Goal: Task Accomplishment & Management: Use online tool/utility

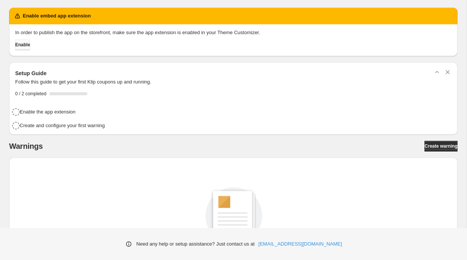
click at [30, 46] on span "Enable" at bounding box center [22, 45] width 15 height 6
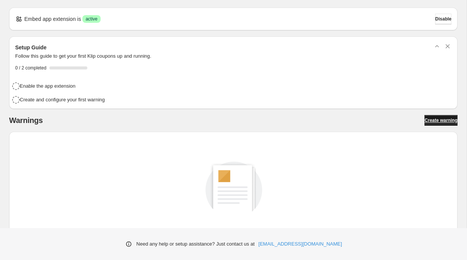
click at [425, 122] on span "Create warning" at bounding box center [441, 120] width 33 height 6
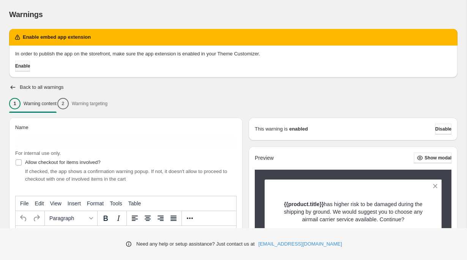
click at [26, 69] on span "Enable" at bounding box center [22, 66] width 15 height 6
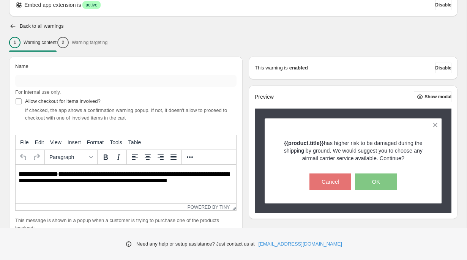
scroll to position [39, 0]
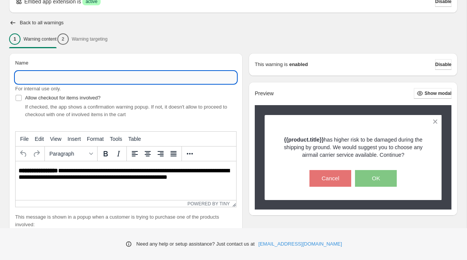
click at [42, 79] on input "Name" at bounding box center [126, 77] width 222 height 12
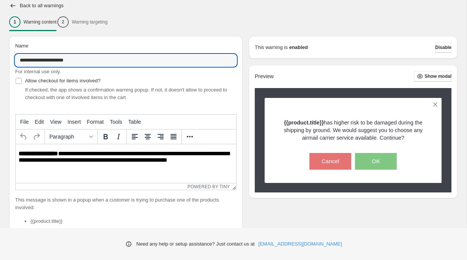
scroll to position [55, 0]
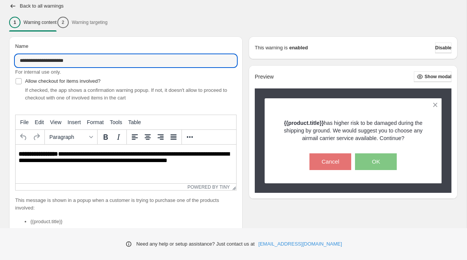
type input "**********"
click at [54, 157] on strong "**********" at bounding box center [39, 154] width 40 height 6
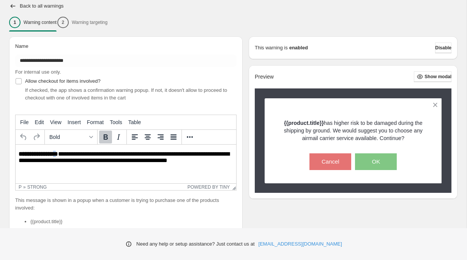
click at [54, 157] on strong "**********" at bounding box center [39, 154] width 40 height 6
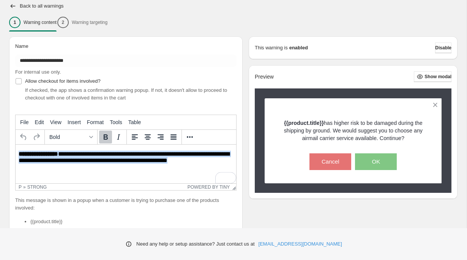
paste body "To enrich screen reader interactions, please activate Accessibility in Grammarl…"
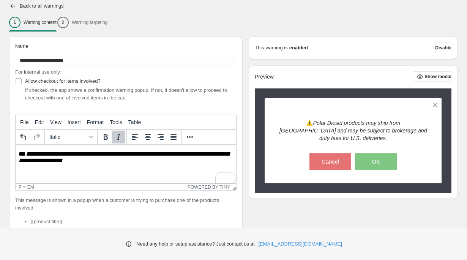
click at [76, 158] on em "**********" at bounding box center [124, 157] width 211 height 12
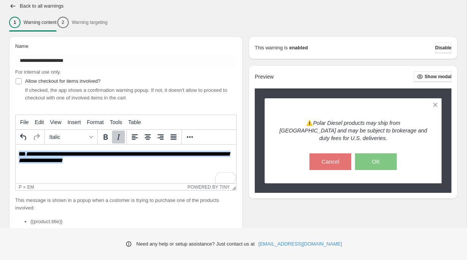
click at [76, 158] on em "**********" at bounding box center [124, 157] width 211 height 12
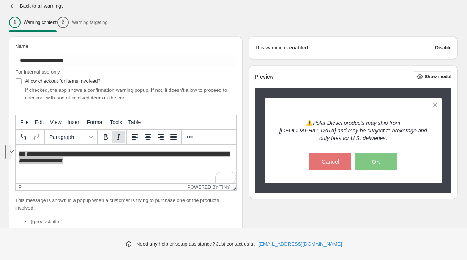
click at [120, 139] on icon "Italic" at bounding box center [118, 137] width 9 height 9
click at [68, 137] on span "Italic" at bounding box center [67, 137] width 37 height 6
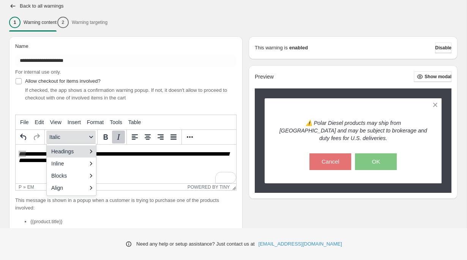
click at [68, 137] on span "Italic" at bounding box center [67, 137] width 37 height 6
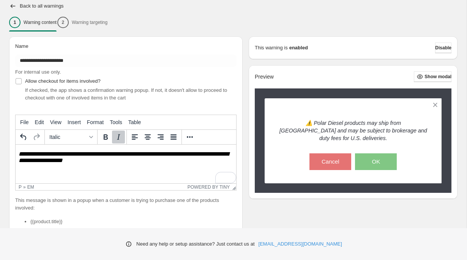
click at [122, 160] on p "**********" at bounding box center [126, 158] width 215 height 15
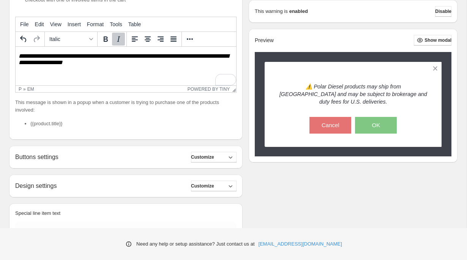
scroll to position [158, 0]
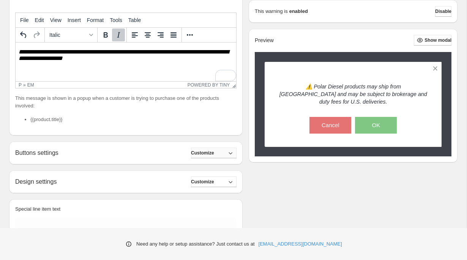
click at [193, 151] on button "Customize" at bounding box center [214, 153] width 46 height 11
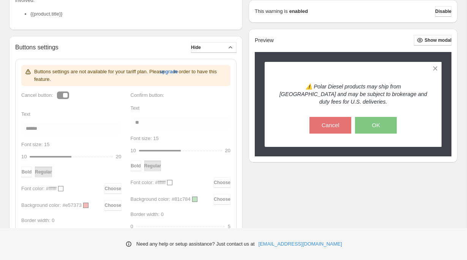
scroll to position [269, 0]
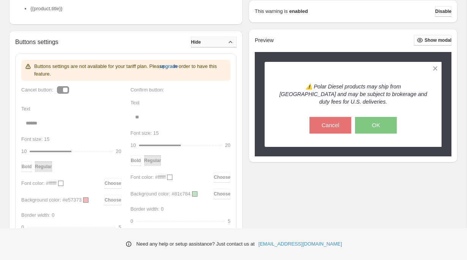
click at [206, 42] on button "Hide" at bounding box center [214, 42] width 46 height 11
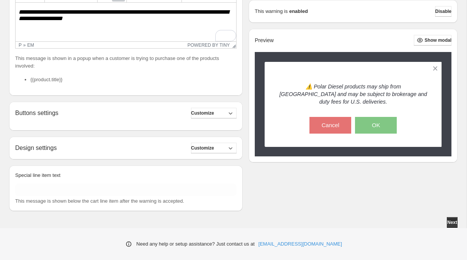
scroll to position [192, 0]
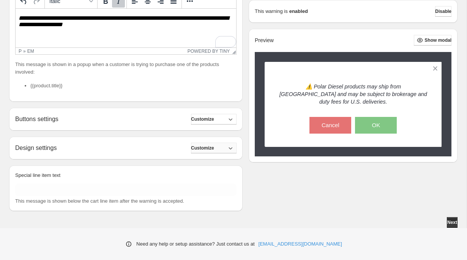
click at [202, 149] on span "Customize" at bounding box center [202, 148] width 23 height 6
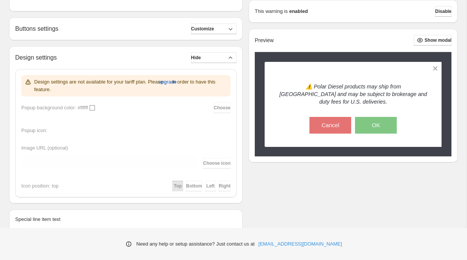
scroll to position [293, 0]
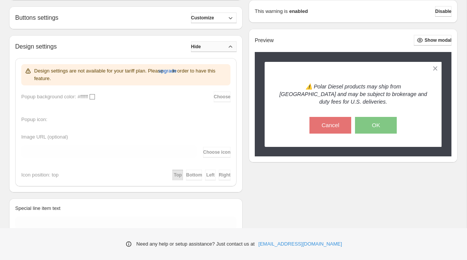
click at [201, 47] on span "Hide" at bounding box center [196, 47] width 10 height 6
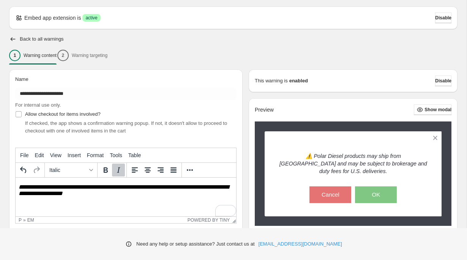
scroll to position [0, 0]
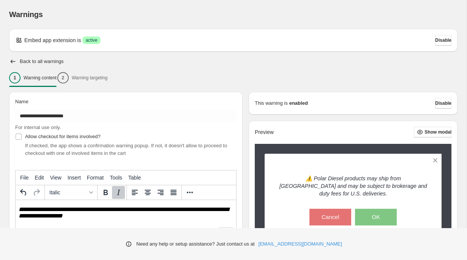
click at [96, 80] on div "1 Warning content 2 Warning targeting" at bounding box center [233, 78] width 449 height 16
click at [101, 75] on div "1 Warning content 2 Warning targeting" at bounding box center [233, 78] width 449 height 16
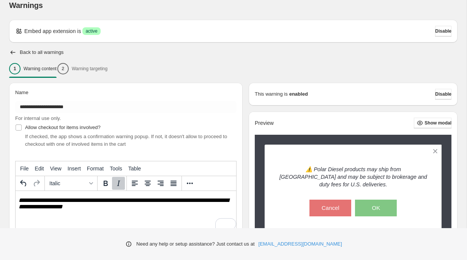
scroll to position [10, 0]
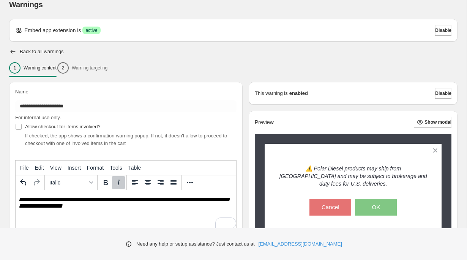
click at [92, 70] on div "1 Warning content 2 Warning targeting" at bounding box center [233, 68] width 449 height 16
click at [95, 69] on div "1 Warning content 2 Warning targeting" at bounding box center [233, 68] width 449 height 16
click at [66, 88] on div "Name" at bounding box center [126, 93] width 222 height 11
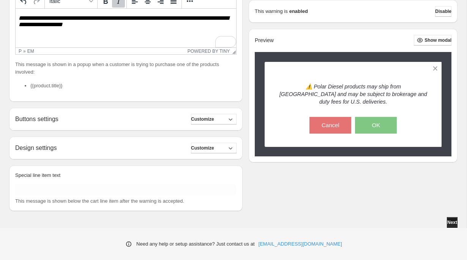
click at [448, 222] on span "Next" at bounding box center [453, 223] width 10 height 6
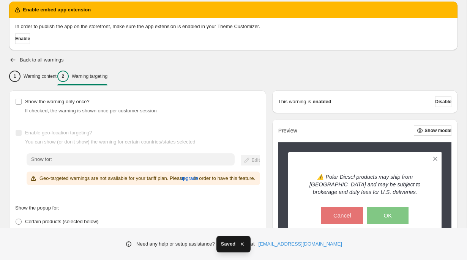
scroll to position [74, 0]
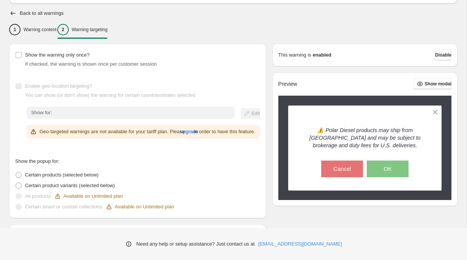
click at [47, 114] on span "Show for:" at bounding box center [41, 113] width 21 height 6
click at [22, 58] on label "Show the warning only once?" at bounding box center [52, 55] width 74 height 11
click at [22, 58] on span at bounding box center [18, 55] width 7 height 7
click at [41, 108] on div "Show for:" at bounding box center [131, 113] width 208 height 12
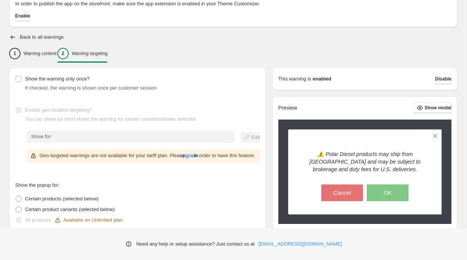
scroll to position [47, 0]
